Goal: Complete application form: Complete application form

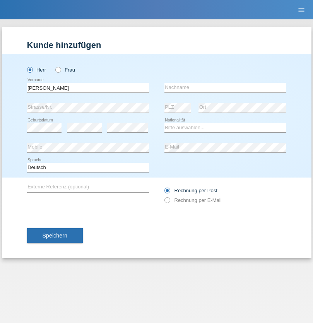
type input "[PERSON_NAME]"
click at [225, 87] on input "text" at bounding box center [225, 88] width 122 height 10
type input "Kadrija"
select select "XK"
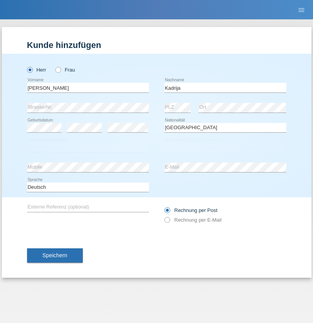
select select "C"
select select "02"
select select "04"
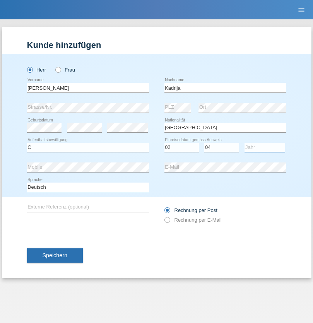
select select "2009"
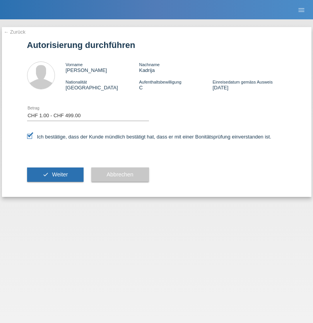
select select "1"
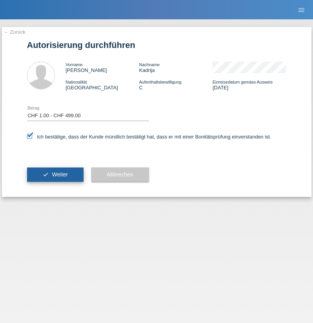
click at [55, 174] on span "Weiter" at bounding box center [60, 174] width 16 height 6
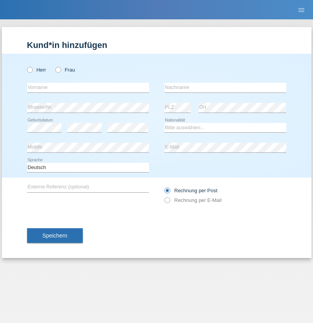
radio input "true"
click at [88, 87] on input "text" at bounding box center [88, 88] width 122 height 10
type input "[PERSON_NAME]"
click at [225, 87] on input "text" at bounding box center [225, 88] width 122 height 10
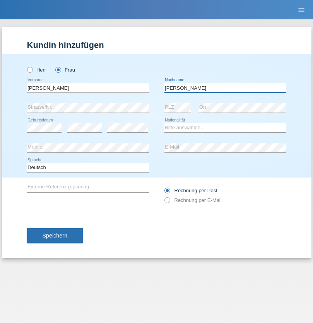
type input "[PERSON_NAME]"
select select "CH"
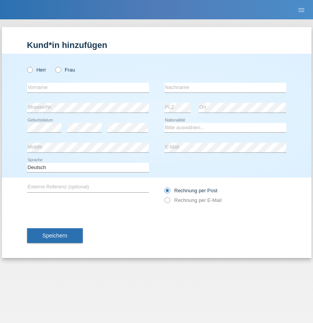
radio input "true"
click at [88, 87] on input "text" at bounding box center [88, 88] width 122 height 10
type input "Raymond"
click at [225, 87] on input "text" at bounding box center [225, 88] width 122 height 10
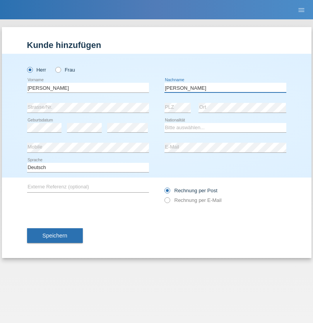
type input "Weibel"
select select "CH"
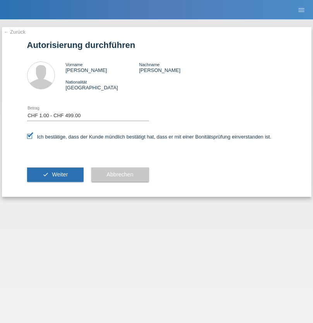
select select "1"
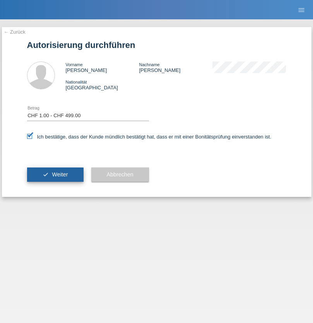
click at [55, 174] on span "Weiter" at bounding box center [60, 174] width 16 height 6
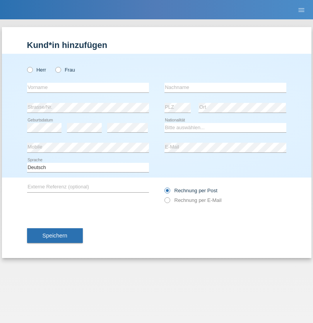
radio input "true"
click at [88, 87] on input "text" at bounding box center [88, 88] width 122 height 10
type input "[PERSON_NAME]"
click at [225, 87] on input "text" at bounding box center [225, 88] width 122 height 10
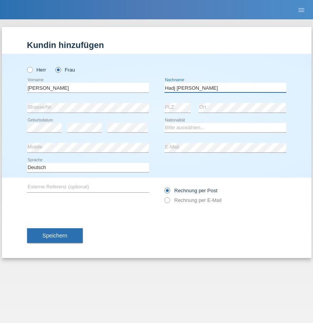
type input "Hadj Zoubir Naceri"
select select "PA"
select select "C"
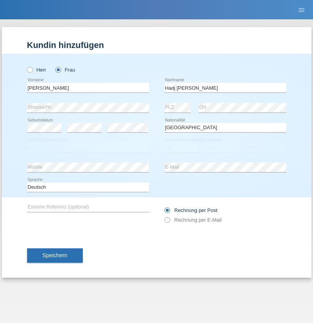
select select "18"
select select "10"
select select "2021"
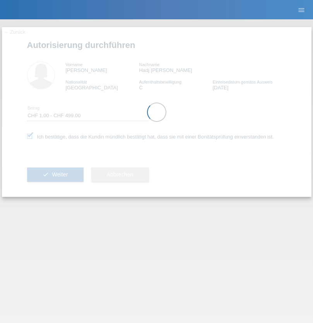
select select "1"
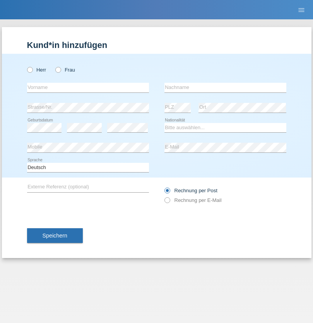
radio input "true"
click at [88, 87] on input "text" at bounding box center [88, 88] width 122 height 10
type input "Ardian"
click at [225, 87] on input "text" at bounding box center [225, 88] width 122 height 10
type input "Sadiki"
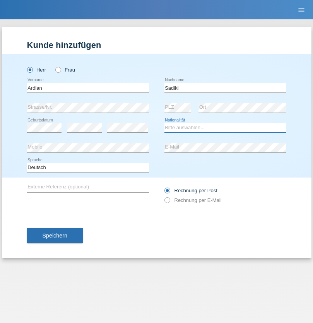
select select "XK"
select select "C"
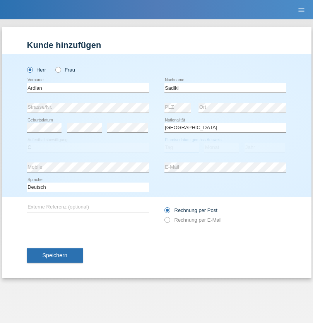
select select "22"
select select "10"
select select "2017"
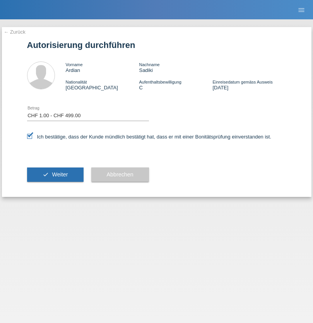
select select "1"
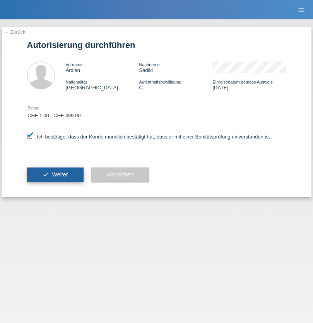
click at [55, 174] on span "Weiter" at bounding box center [60, 174] width 16 height 6
